Goal: Task Accomplishment & Management: Use online tool/utility

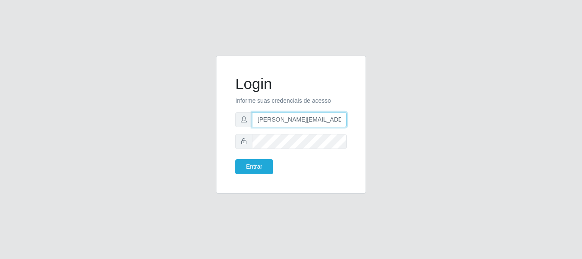
type input "[PERSON_NAME][EMAIL_ADDRESS][PERSON_NAME][DOMAIN_NAME]"
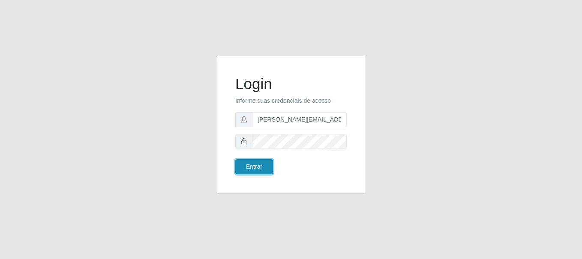
click at [254, 167] on button "Entrar" at bounding box center [254, 167] width 38 height 15
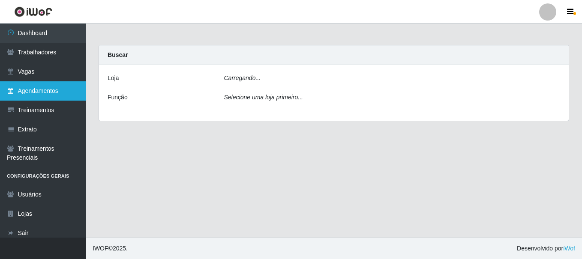
click at [43, 91] on link "Agendamentos" at bounding box center [43, 90] width 86 height 19
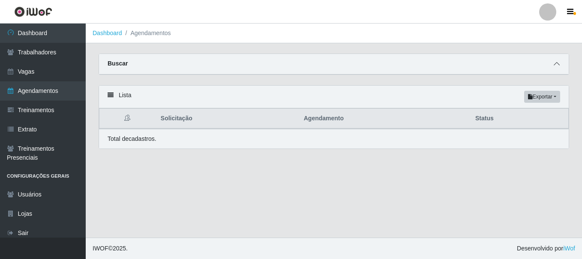
click at [557, 65] on icon at bounding box center [557, 64] width 6 height 6
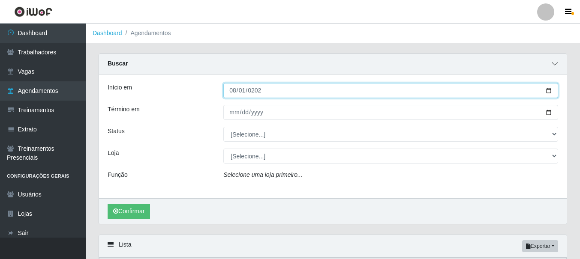
type input "[DATE]"
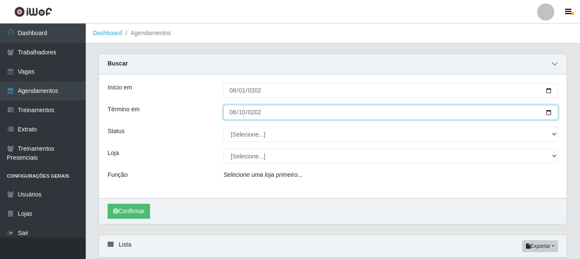
type input "[DATE]"
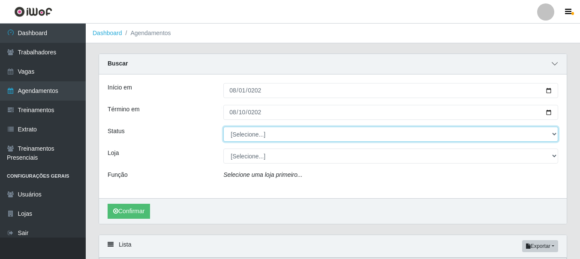
select select "FINALIZADO"
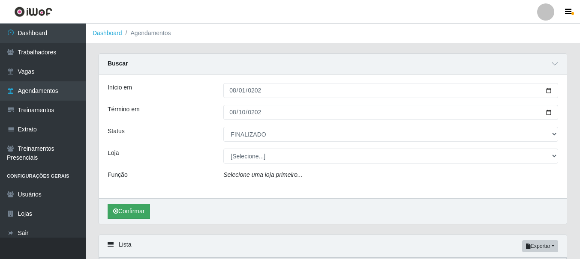
click at [129, 212] on button "Confirmar" at bounding box center [129, 211] width 42 height 15
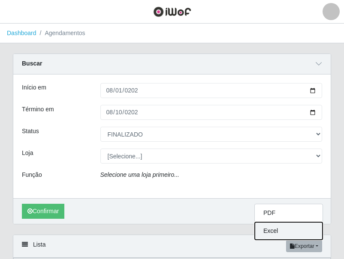
click at [282, 230] on button "Excel" at bounding box center [289, 232] width 68 height 18
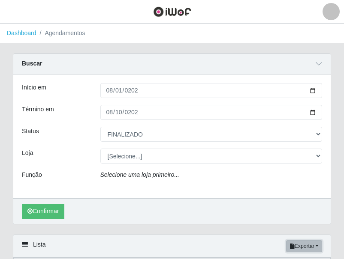
click at [310, 247] on button "Exportar" at bounding box center [304, 247] width 36 height 12
